Goal: Transaction & Acquisition: Purchase product/service

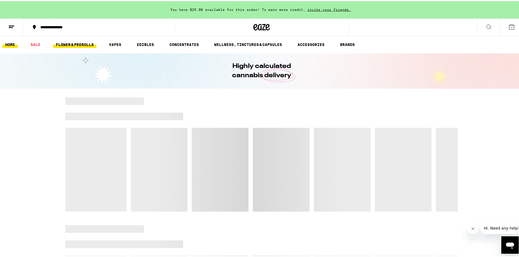
click at [87, 46] on link "FLOWER & PREROLLS" at bounding box center [74, 43] width 43 height 7
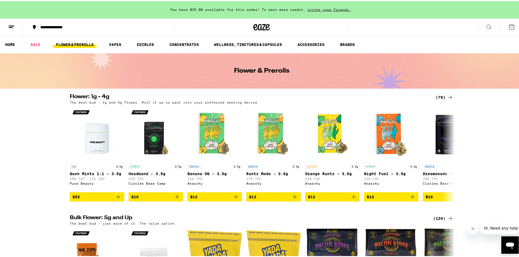
click at [447, 96] on icon at bounding box center [450, 96] width 7 height 7
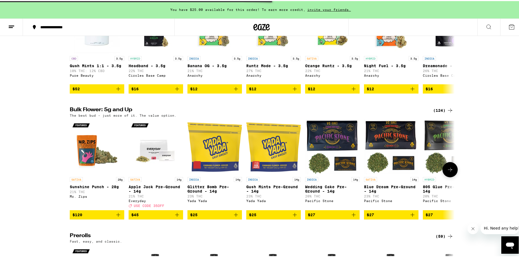
scroll to position [109, 0]
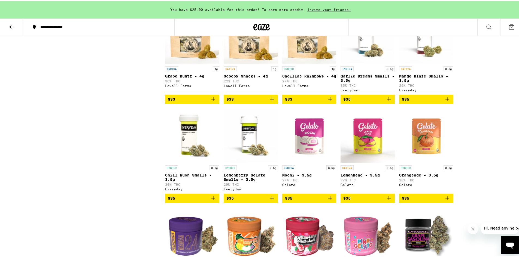
scroll to position [545, 0]
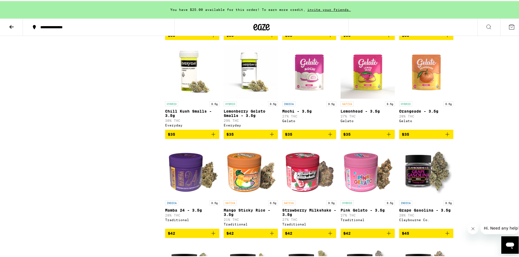
click at [7, 25] on button at bounding box center [11, 26] width 23 height 17
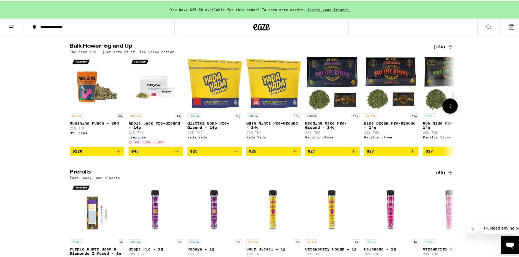
scroll to position [136, 0]
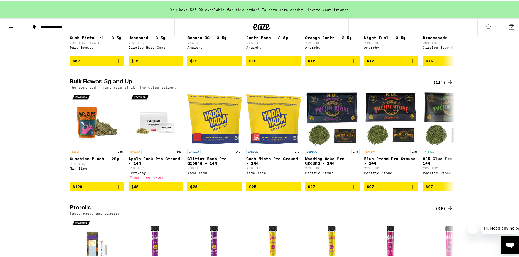
click at [447, 84] on icon at bounding box center [450, 81] width 7 height 7
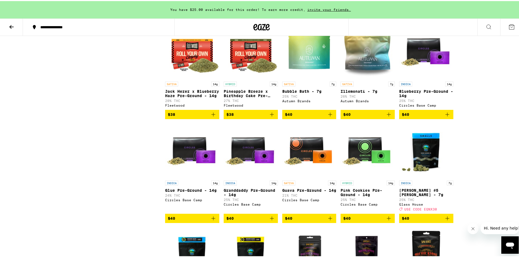
scroll to position [471, 0]
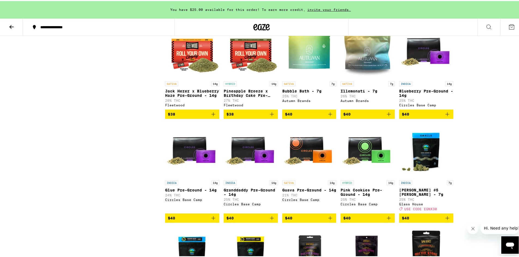
click at [374, 67] on img "Open page for Illemonati - 7g from Autumn Brands" at bounding box center [367, 50] width 54 height 54
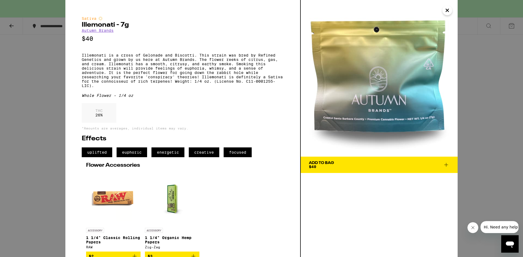
click at [444, 12] on icon "Close" at bounding box center [447, 10] width 7 height 8
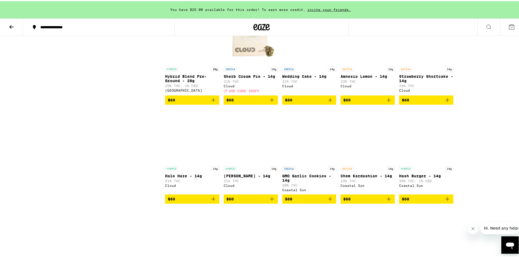
scroll to position [1389, 0]
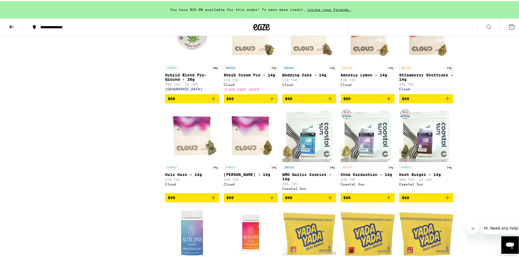
click at [10, 25] on icon at bounding box center [11, 26] width 7 height 7
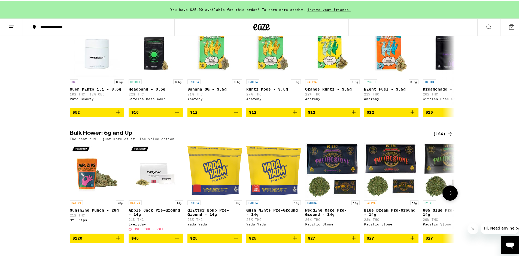
scroll to position [27, 0]
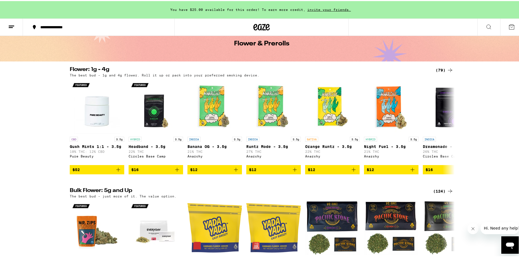
click at [436, 67] on div "(79)" at bounding box center [444, 69] width 18 height 7
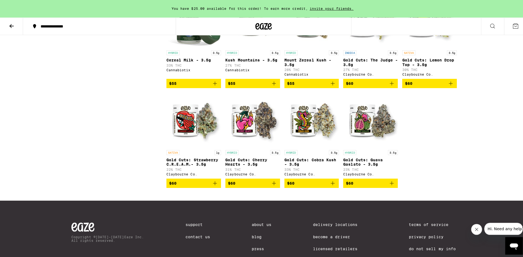
scroll to position [1443, 0]
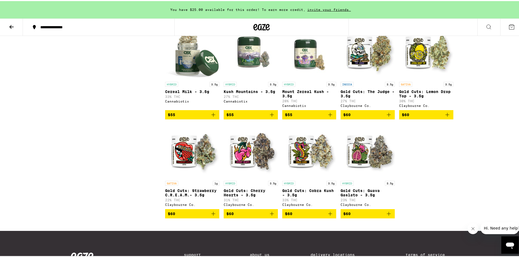
click at [444, 78] on img "Open page for Gold Cuts: Lemon Drop Top - 3.5g from Claybourne Co." at bounding box center [426, 51] width 54 height 54
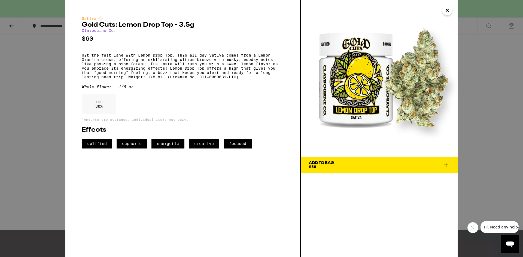
click at [446, 12] on icon "Close" at bounding box center [447, 10] width 7 height 8
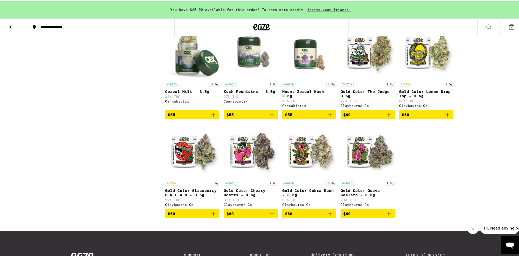
click at [370, 177] on img "Open page for Gold Cuts: Guava Gaslato - 3.5g from Claybourne Co." at bounding box center [367, 150] width 54 height 54
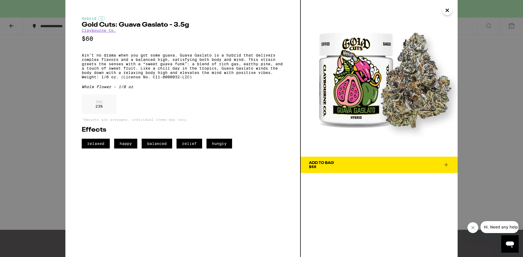
click at [447, 12] on icon "Close" at bounding box center [447, 10] width 7 height 8
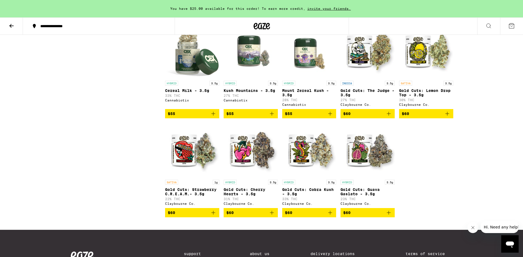
scroll to position [1450, 0]
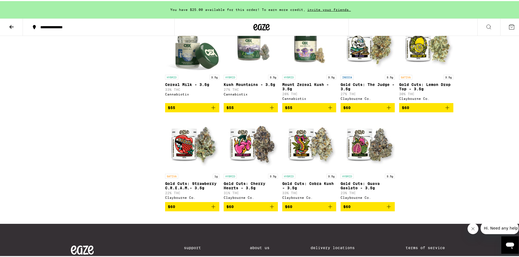
click at [249, 170] on img "Open page for Gold Cuts: Cherry Hearts - 3.5g from Claybourne Co." at bounding box center [251, 143] width 54 height 54
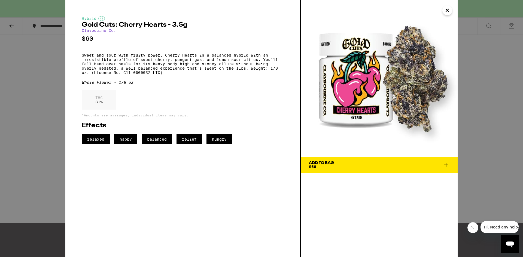
click at [450, 8] on icon "Close" at bounding box center [447, 10] width 7 height 8
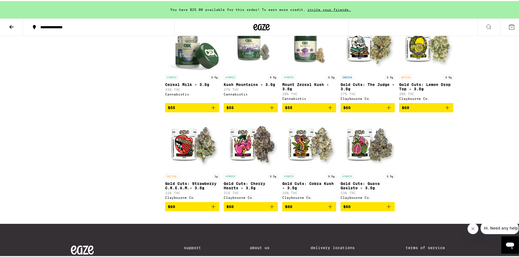
click at [179, 170] on img "Open page for Gold Cuts: Strawberry C.R.E.A.M.- 3.5g from Claybourne Co." at bounding box center [192, 143] width 54 height 54
